Goal: Obtain resource: Download file/media

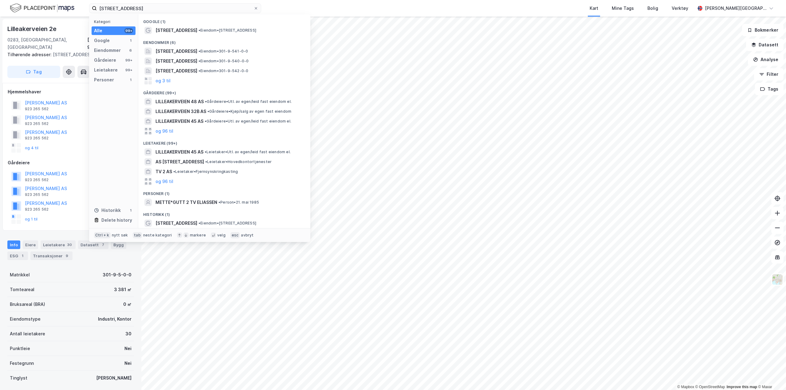
click at [33, 3] on div "lilleakerveien 2 Kategori Alle 99+ Google 1 Eiendommer 6 Gårdeiere 99+ Leietake…" at bounding box center [393, 8] width 786 height 17
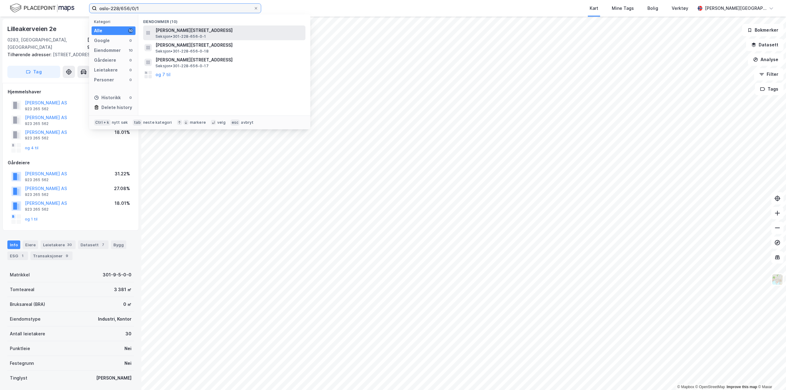
type input "oslo-228/656/0/1"
click at [218, 29] on span "[PERSON_NAME][STREET_ADDRESS]" at bounding box center [228, 30] width 147 height 7
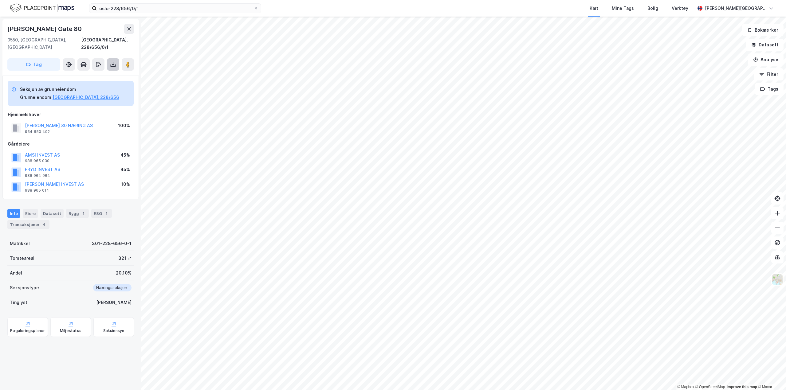
click at [113, 61] on icon at bounding box center [113, 64] width 6 height 6
click at [100, 74] on div "Last ned grunnbok" at bounding box center [83, 76] width 36 height 5
